Goal: Information Seeking & Learning: Check status

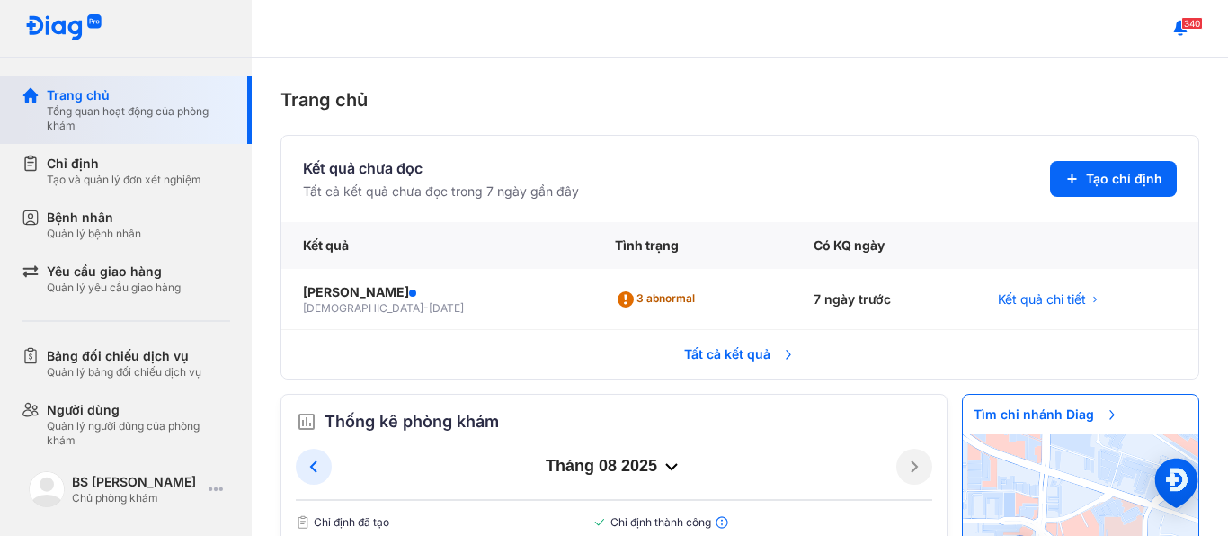
click at [128, 100] on div "Trang chủ" at bounding box center [138, 95] width 183 height 18
drag, startPoint x: 249, startPoint y: 115, endPoint x: 260, endPoint y: 169, distance: 55.0
click at [260, 169] on div "Trang chủ Tổng quan hoạt động của phòng khám Chỉ định Tạo và quản lý đơn xét ng…" at bounding box center [614, 268] width 1228 height 536
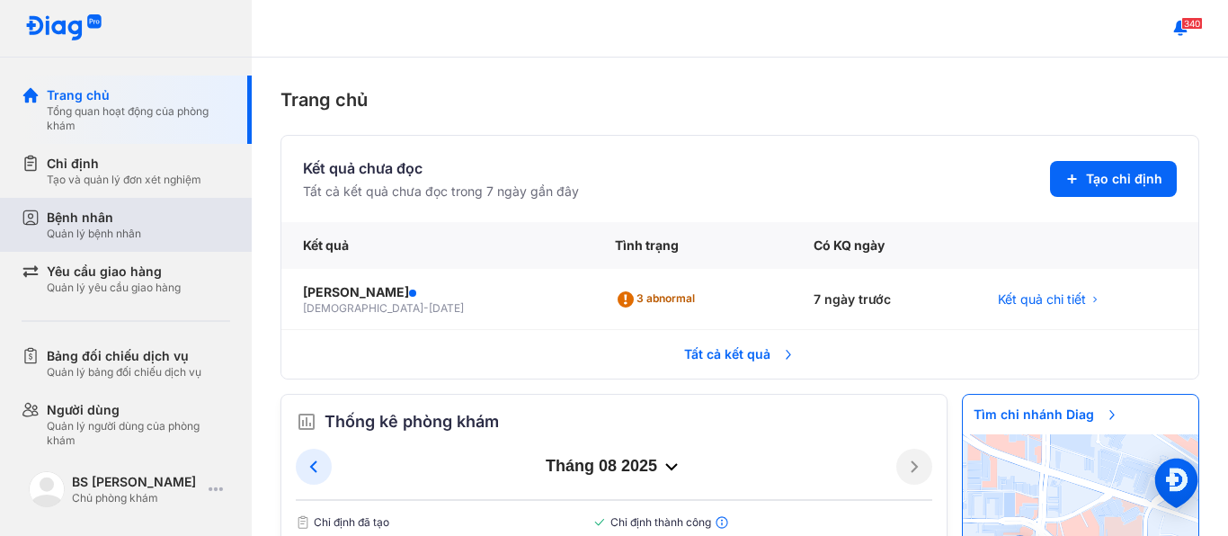
click at [123, 228] on div "Quản lý bệnh nhân" at bounding box center [94, 233] width 94 height 14
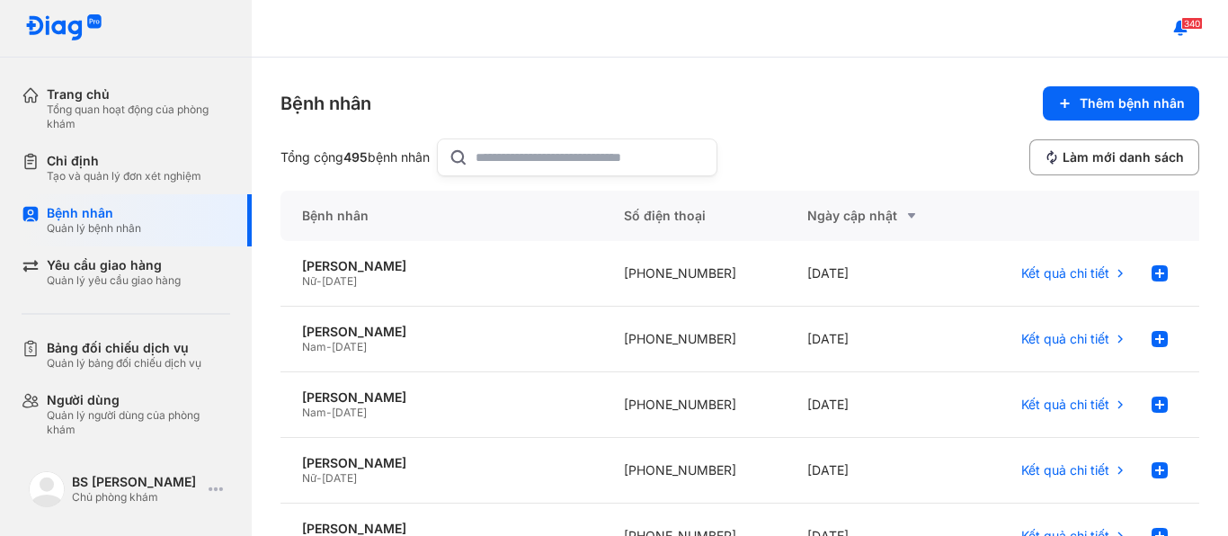
click at [557, 163] on input "text" at bounding box center [590, 157] width 230 height 36
type input "**"
click at [357, 345] on span "[DATE]" at bounding box center [339, 346] width 35 height 13
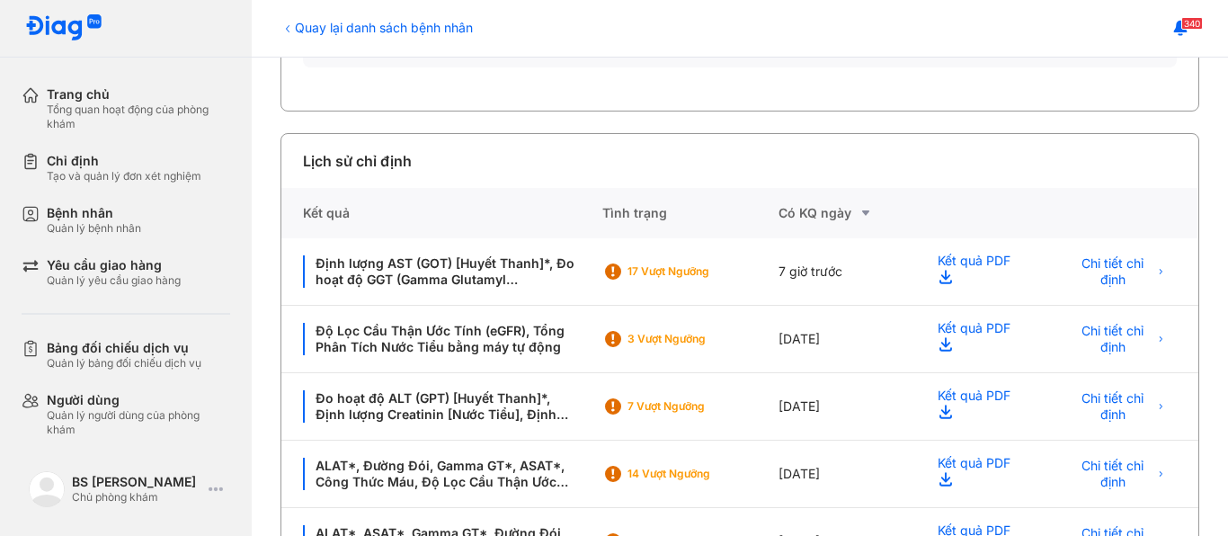
scroll to position [324, 0]
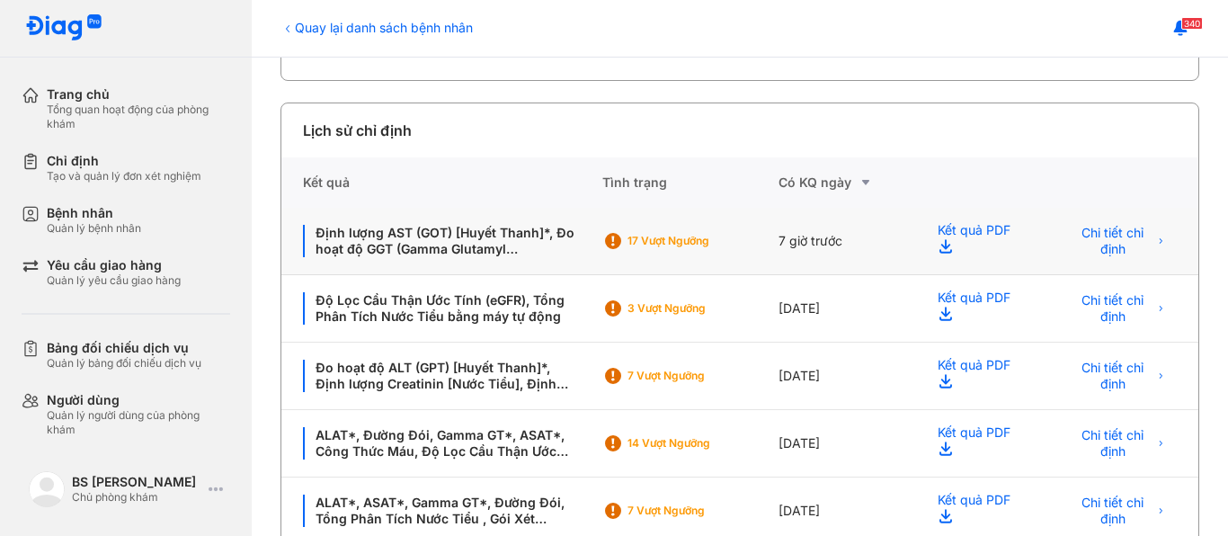
click at [937, 244] on icon at bounding box center [948, 249] width 22 height 22
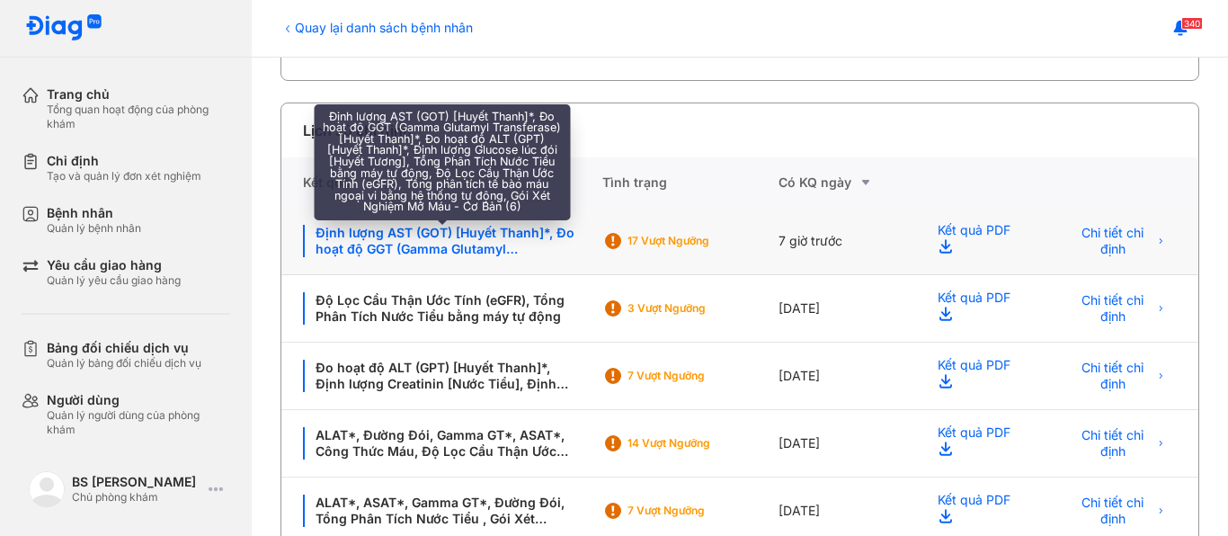
click at [482, 245] on div "Định lượng AST (GOT) [Huyết Thanh]*, Đo hoạt độ GGT (Gamma Glutamyl Transferase…" at bounding box center [442, 241] width 278 height 32
